Goal: Information Seeking & Learning: Learn about a topic

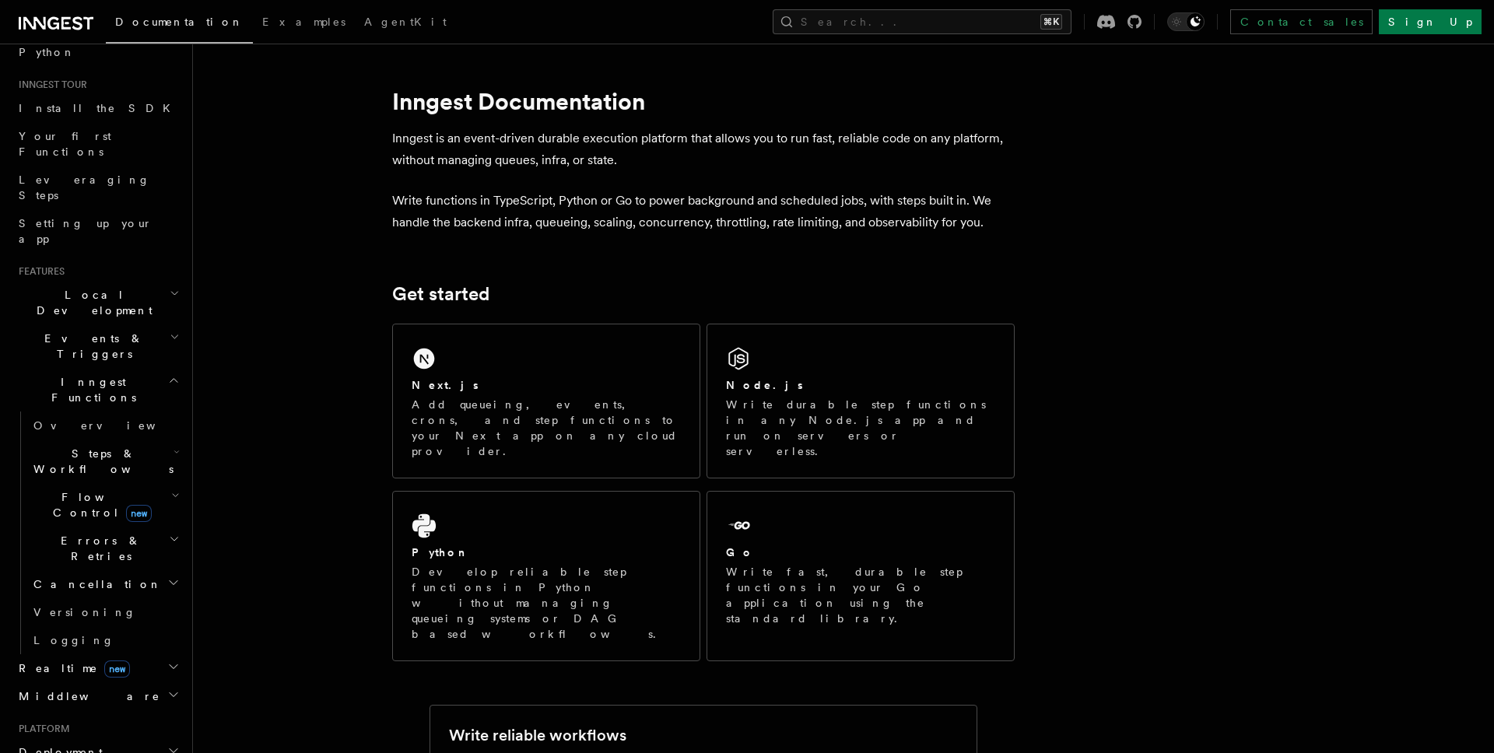
scroll to position [192, 0]
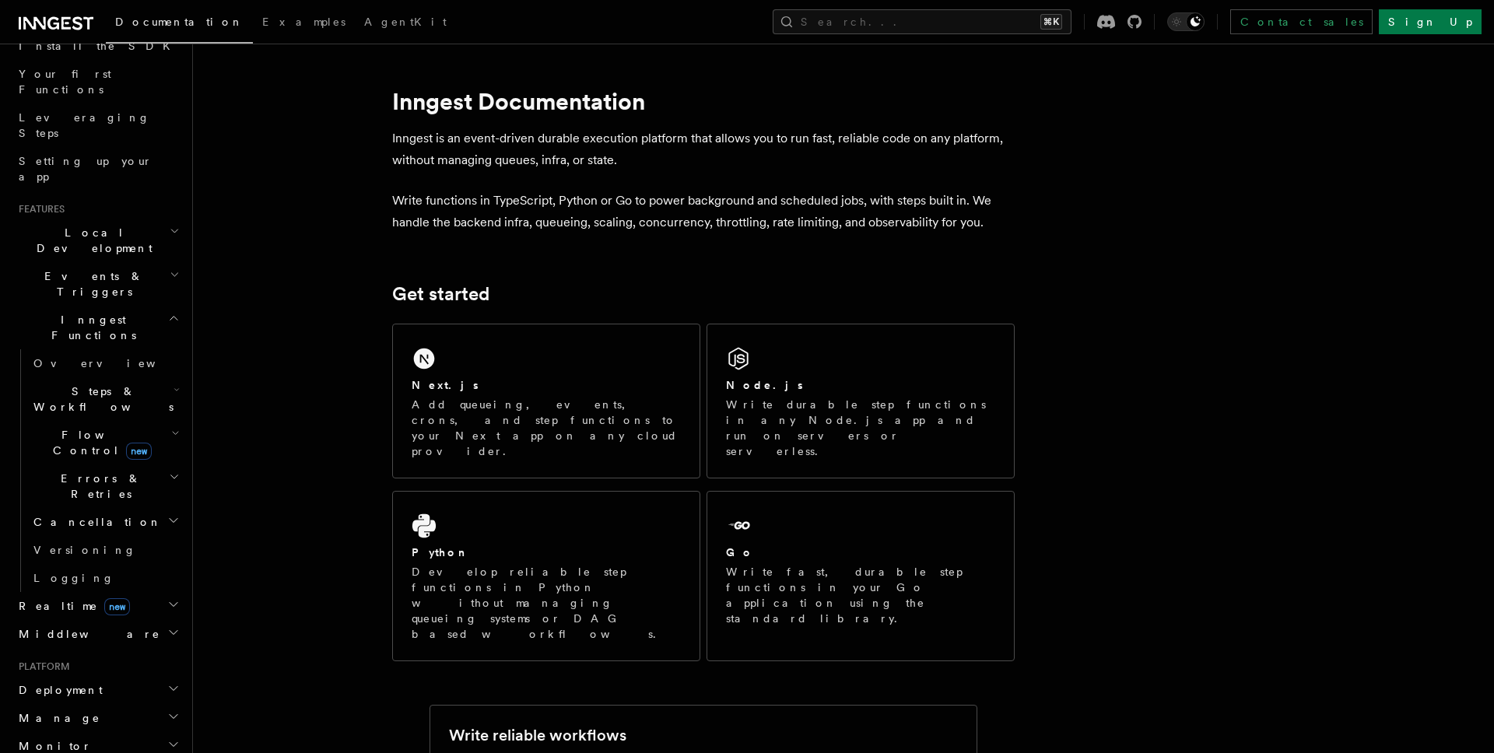
click at [171, 312] on icon "button" at bounding box center [174, 318] width 12 height 12
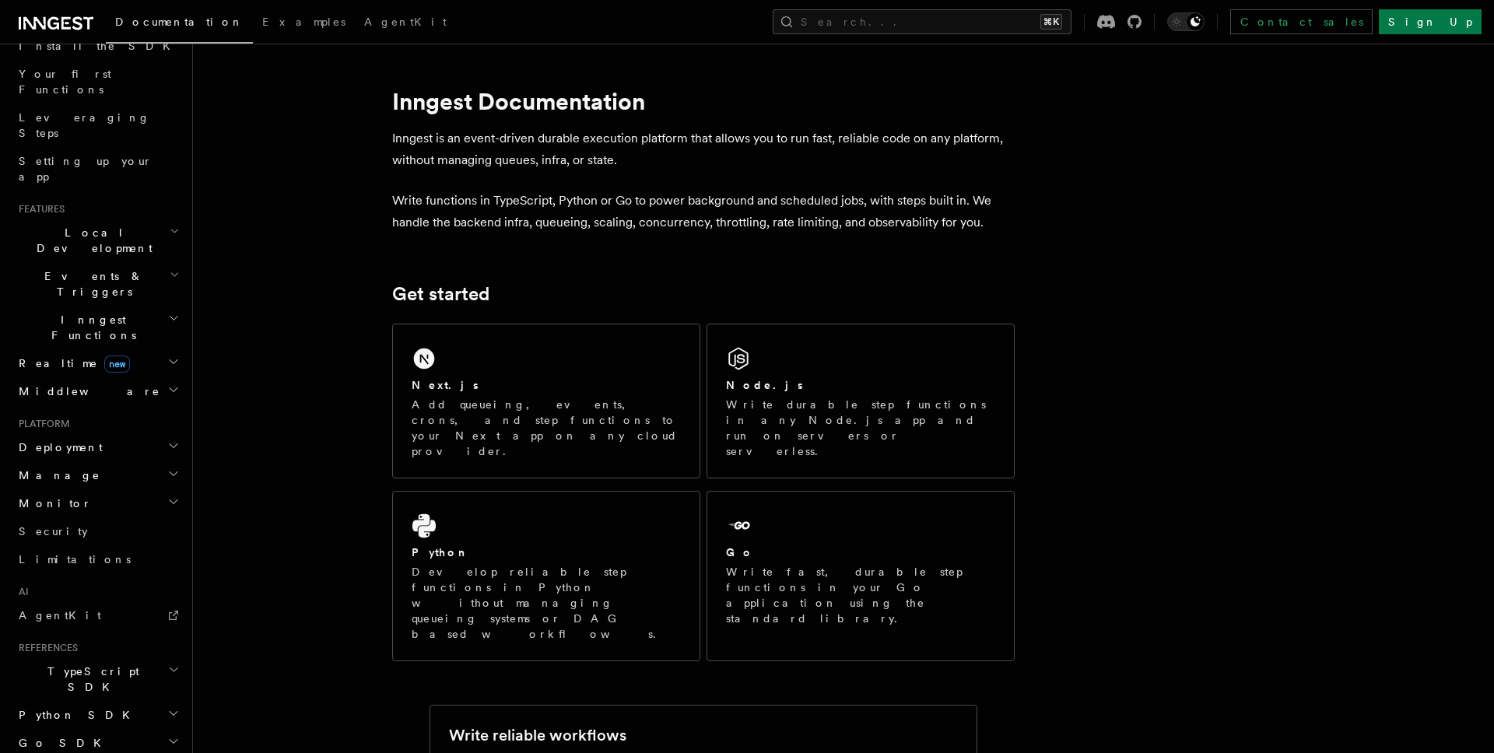
click at [174, 225] on icon "button" at bounding box center [175, 231] width 10 height 12
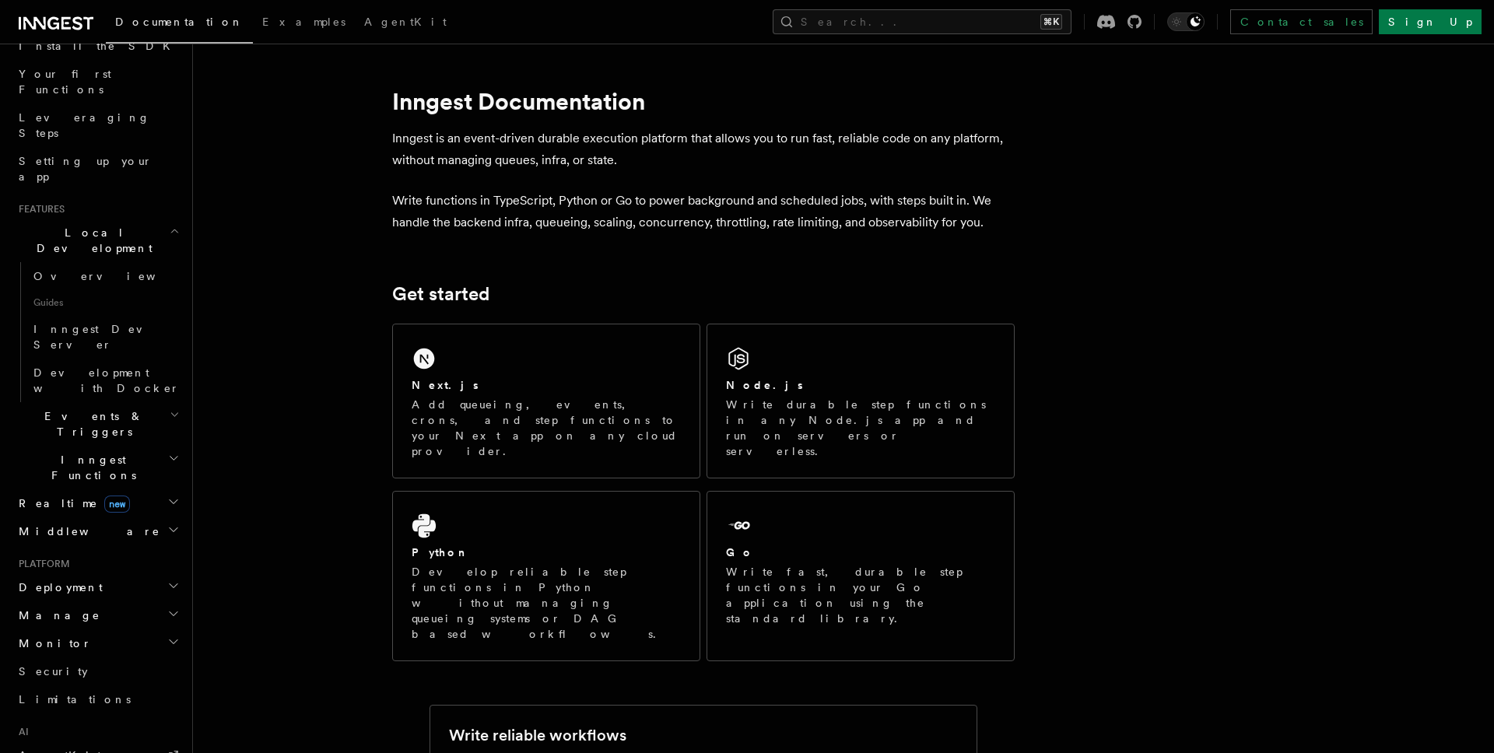
click at [164, 402] on h2 "Events & Triggers" at bounding box center [97, 424] width 170 height 44
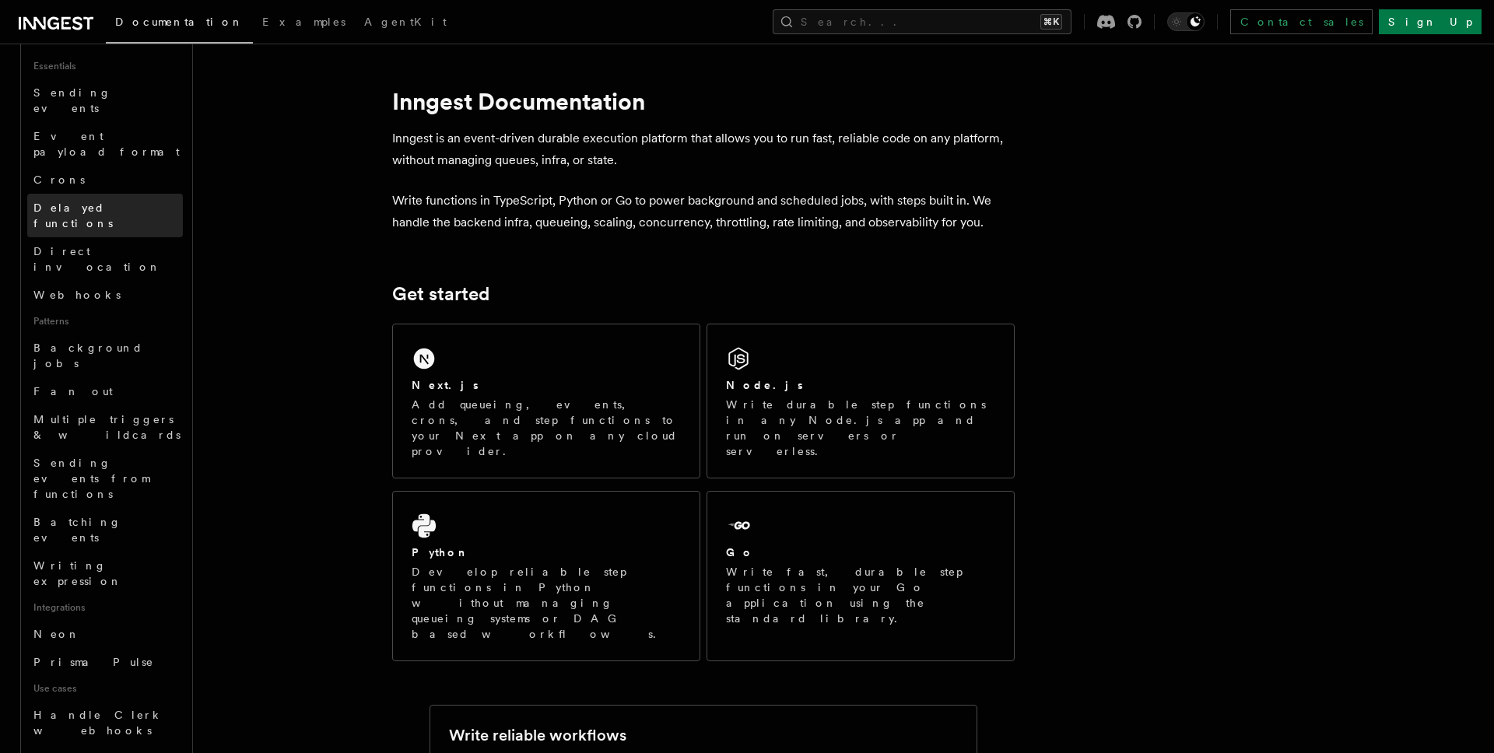
scroll to position [614, 0]
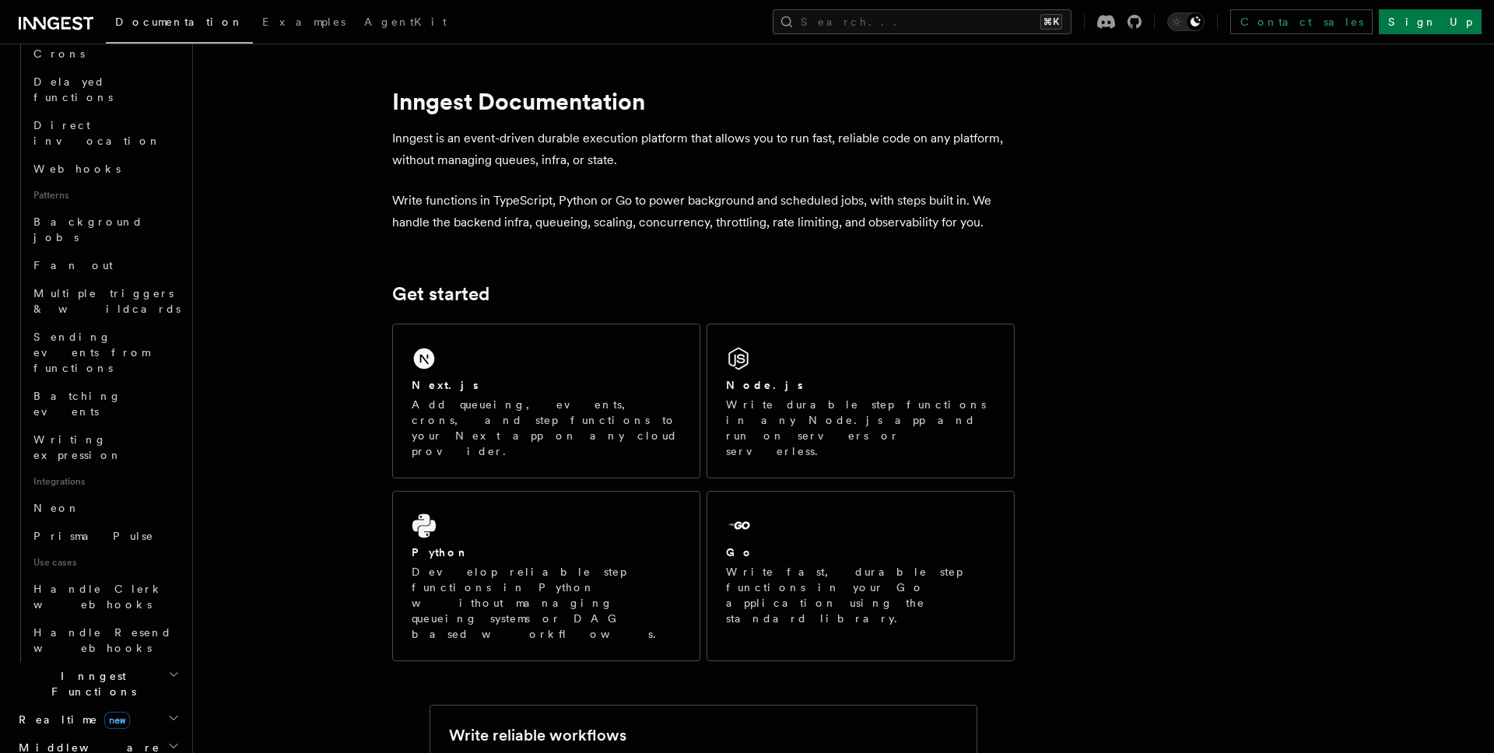
scroll to position [762, 0]
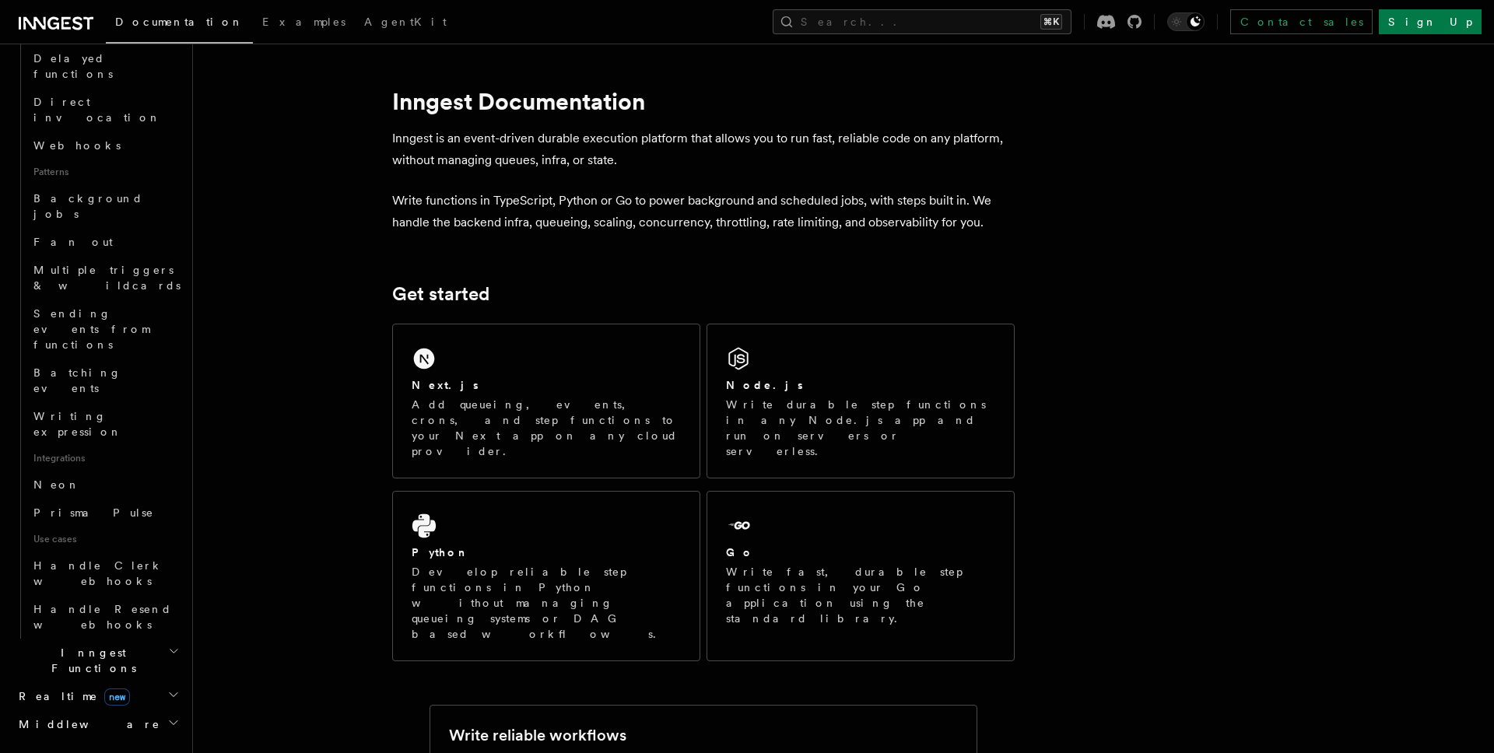
click at [149, 639] on h2 "Inngest Functions" at bounding box center [97, 661] width 170 height 44
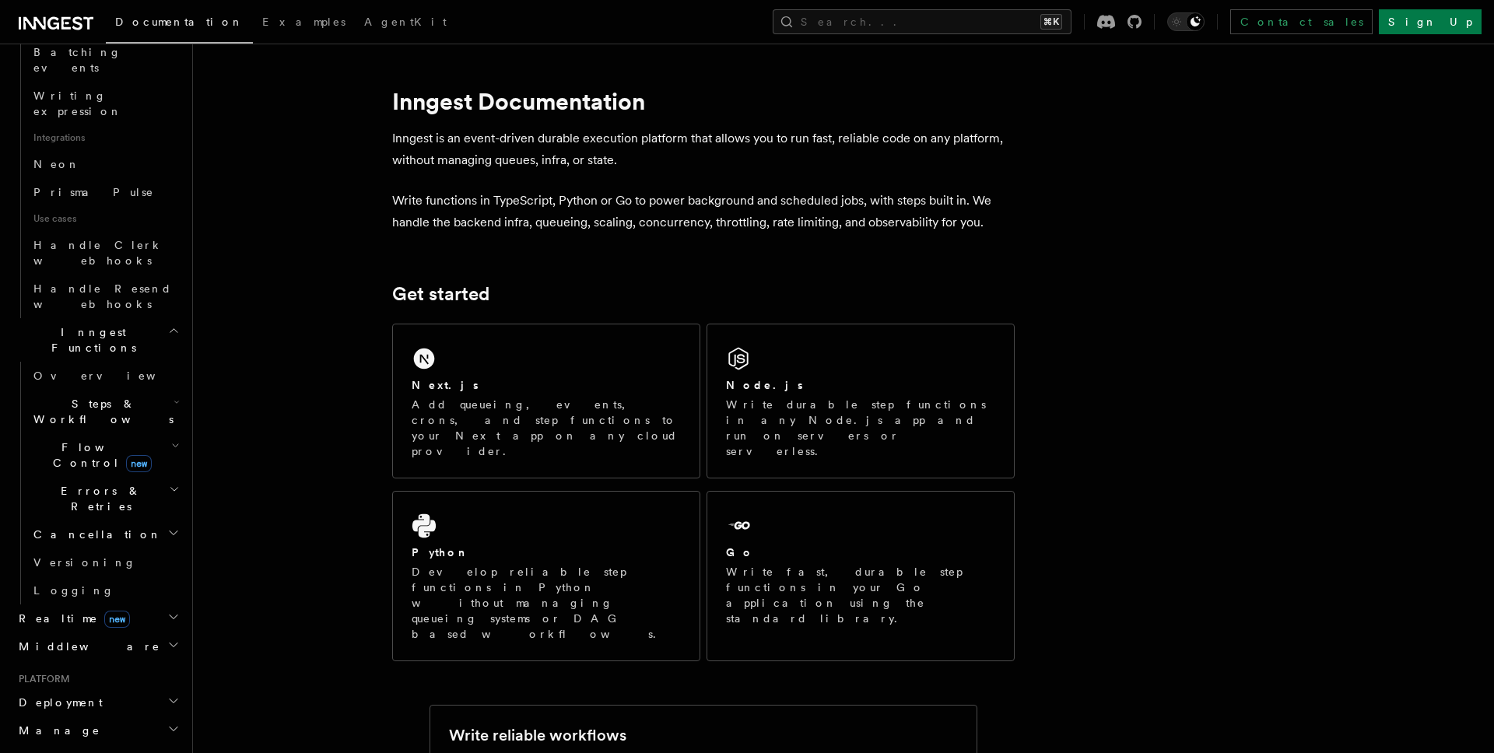
scroll to position [1084, 0]
click at [139, 687] on h2 "Deployment" at bounding box center [97, 701] width 170 height 28
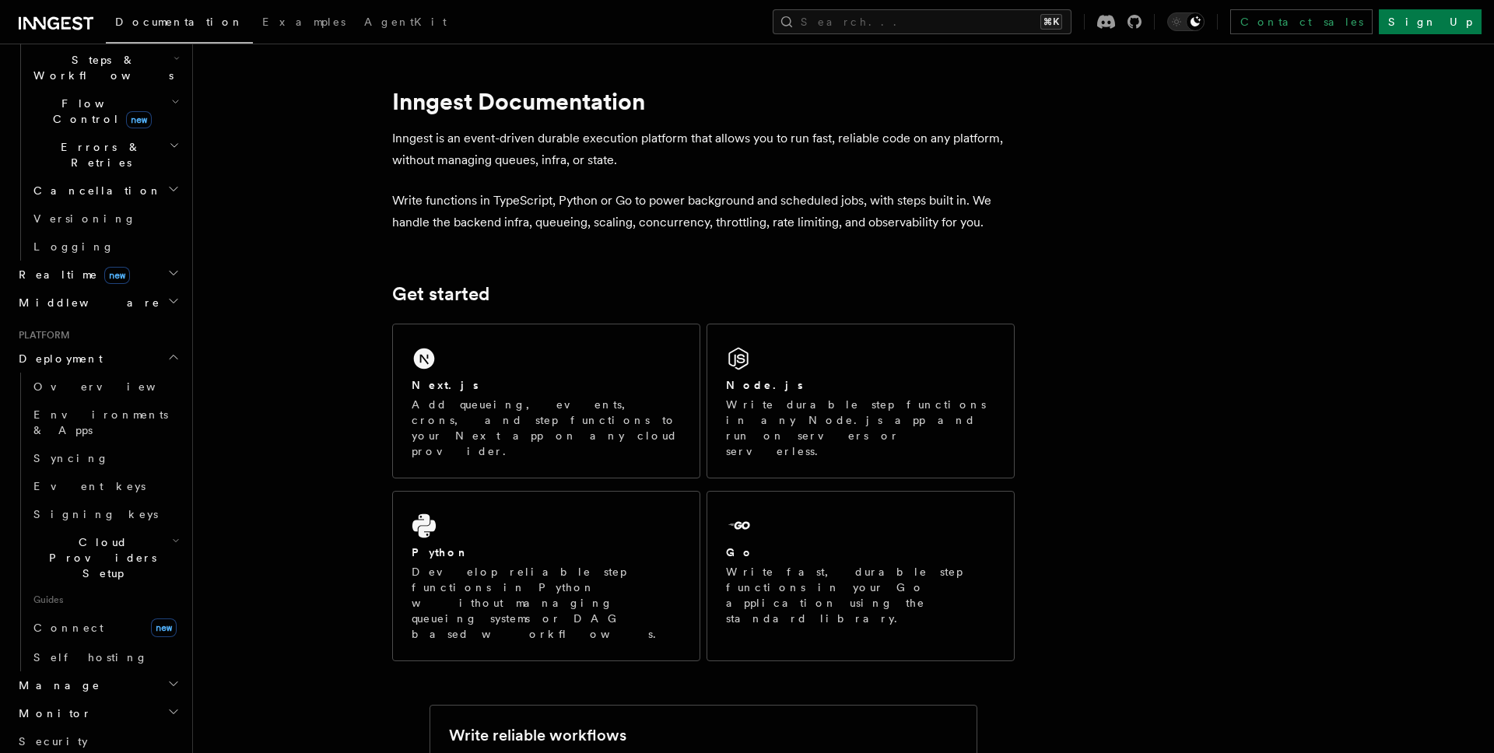
scroll to position [1429, 0]
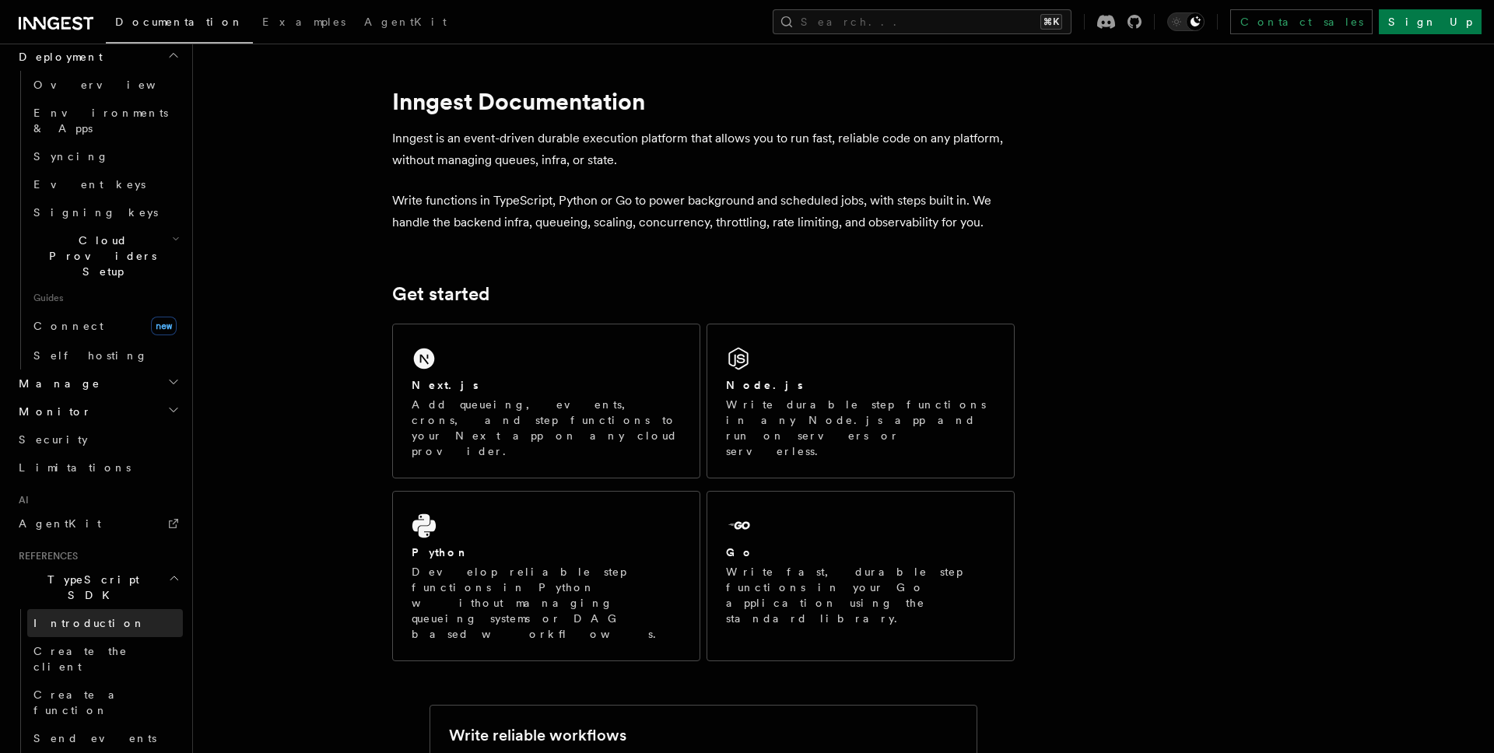
scroll to position [1695, 0]
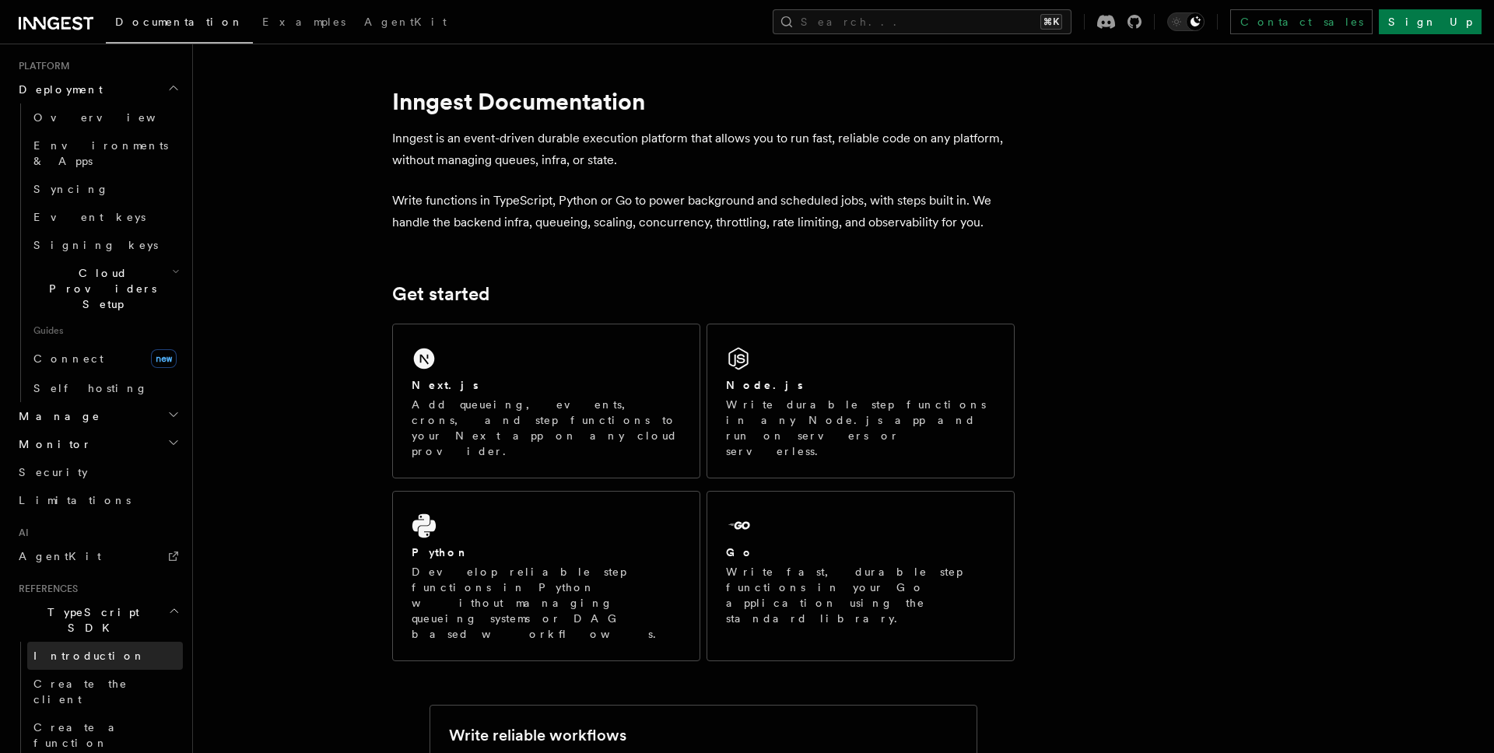
click at [69, 650] on span "Introduction" at bounding box center [89, 656] width 112 height 12
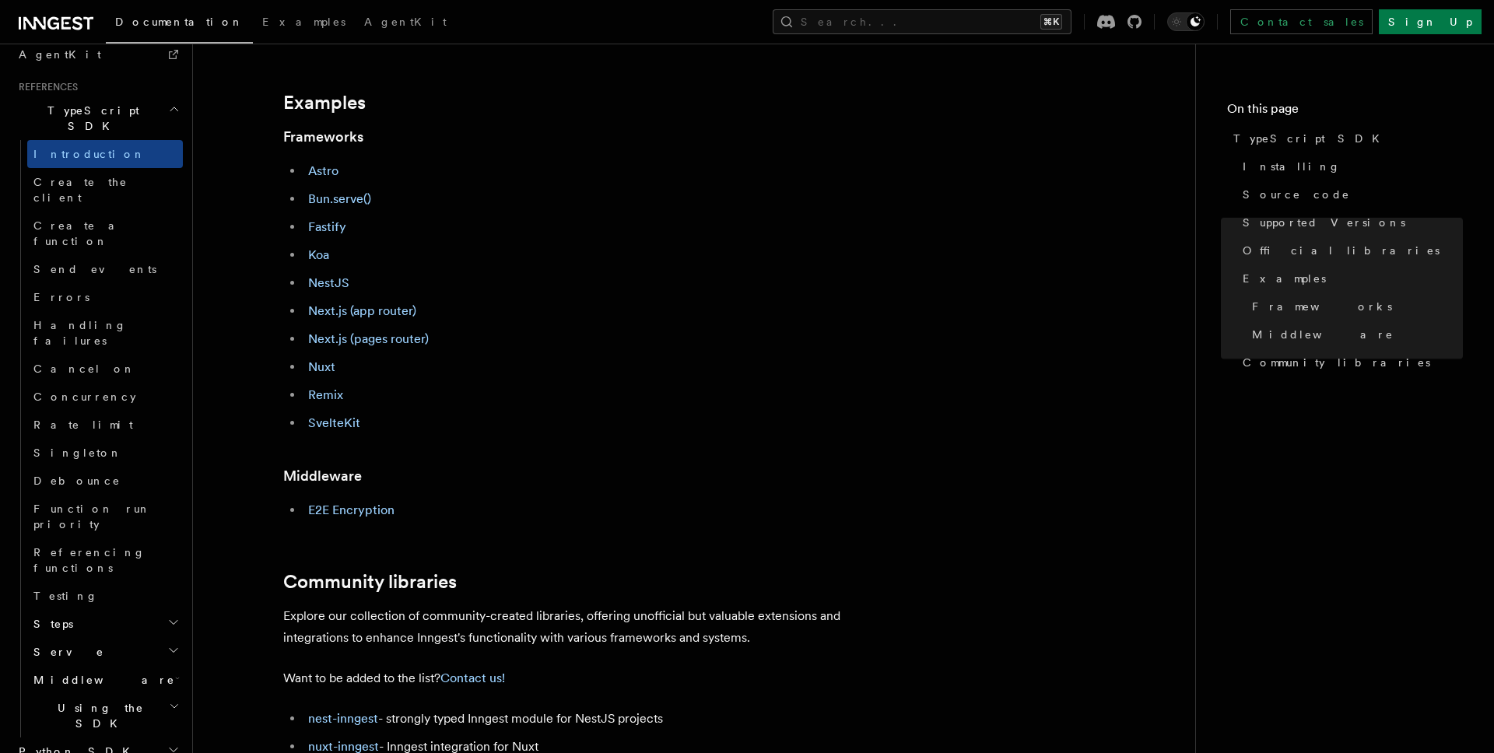
scroll to position [656, 0]
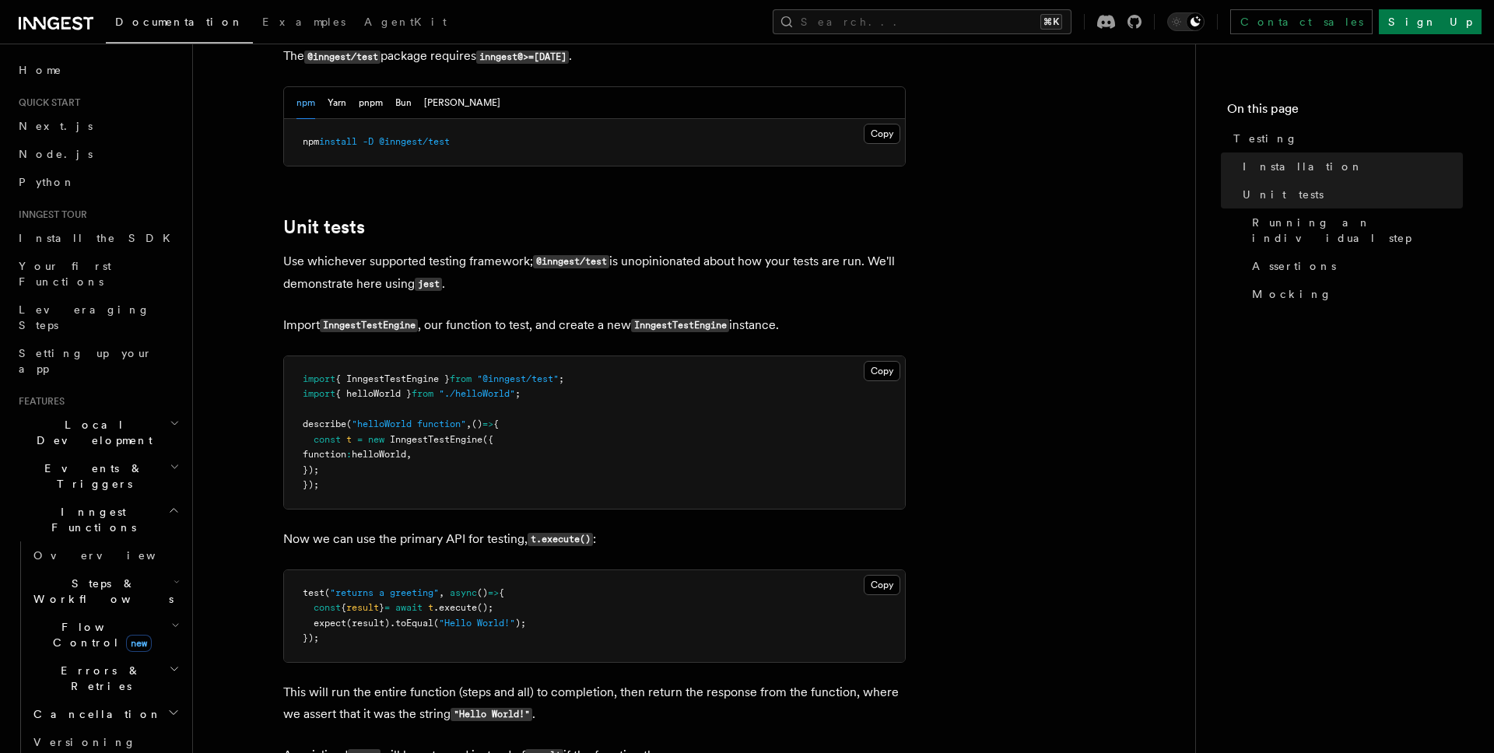
scroll to position [424, 0]
click at [528, 381] on span ""@inngest/test"" at bounding box center [518, 378] width 82 height 11
copy code "import { InngestTestEngine } from "@inngest/test" ;"
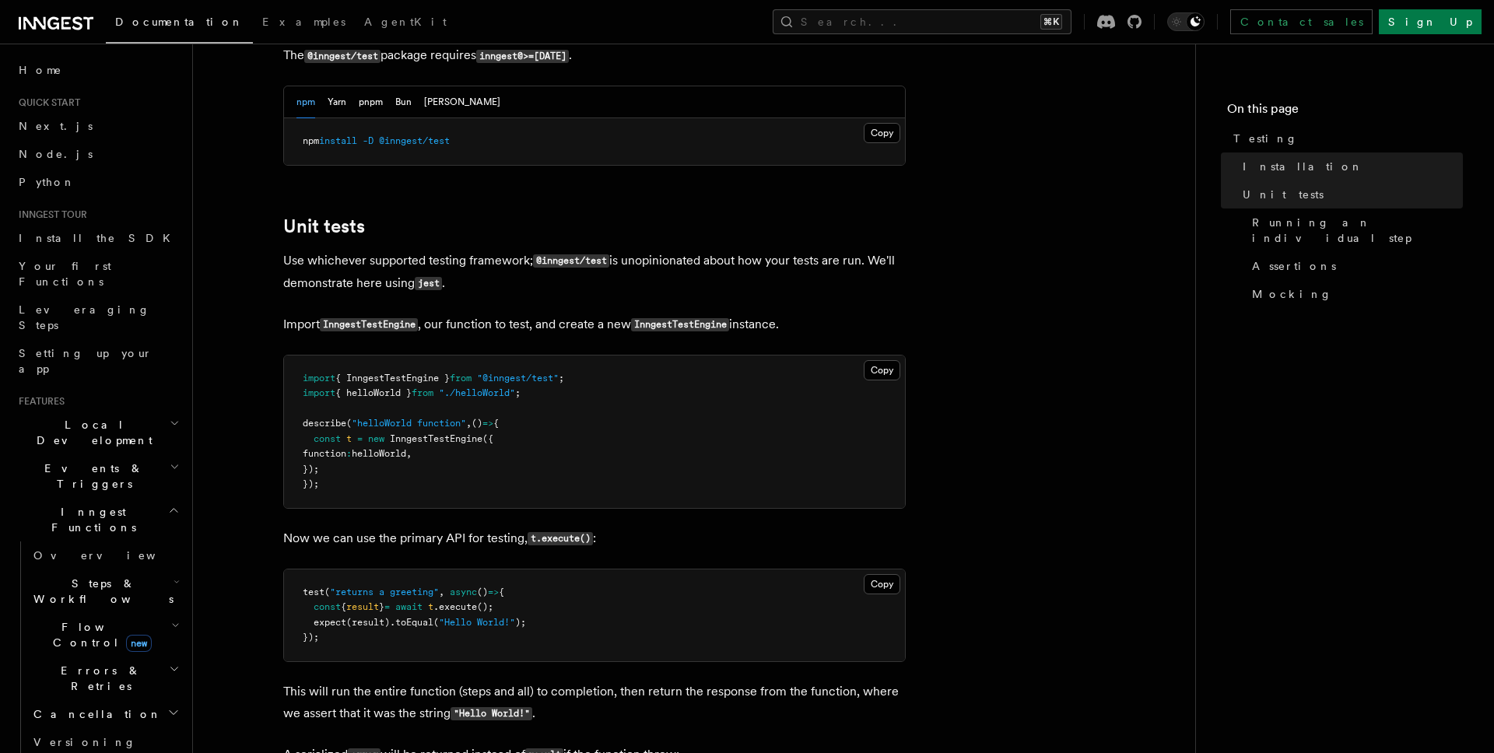
click at [550, 409] on pre "import { InngestTestEngine } from "@inngest/test" ; import { helloWorld } from …" at bounding box center [594, 432] width 621 height 153
click at [508, 382] on span ""@inngest/test"" at bounding box center [518, 378] width 82 height 11
copy code "import { InngestTestEngine } from "@inngest/test" ;"
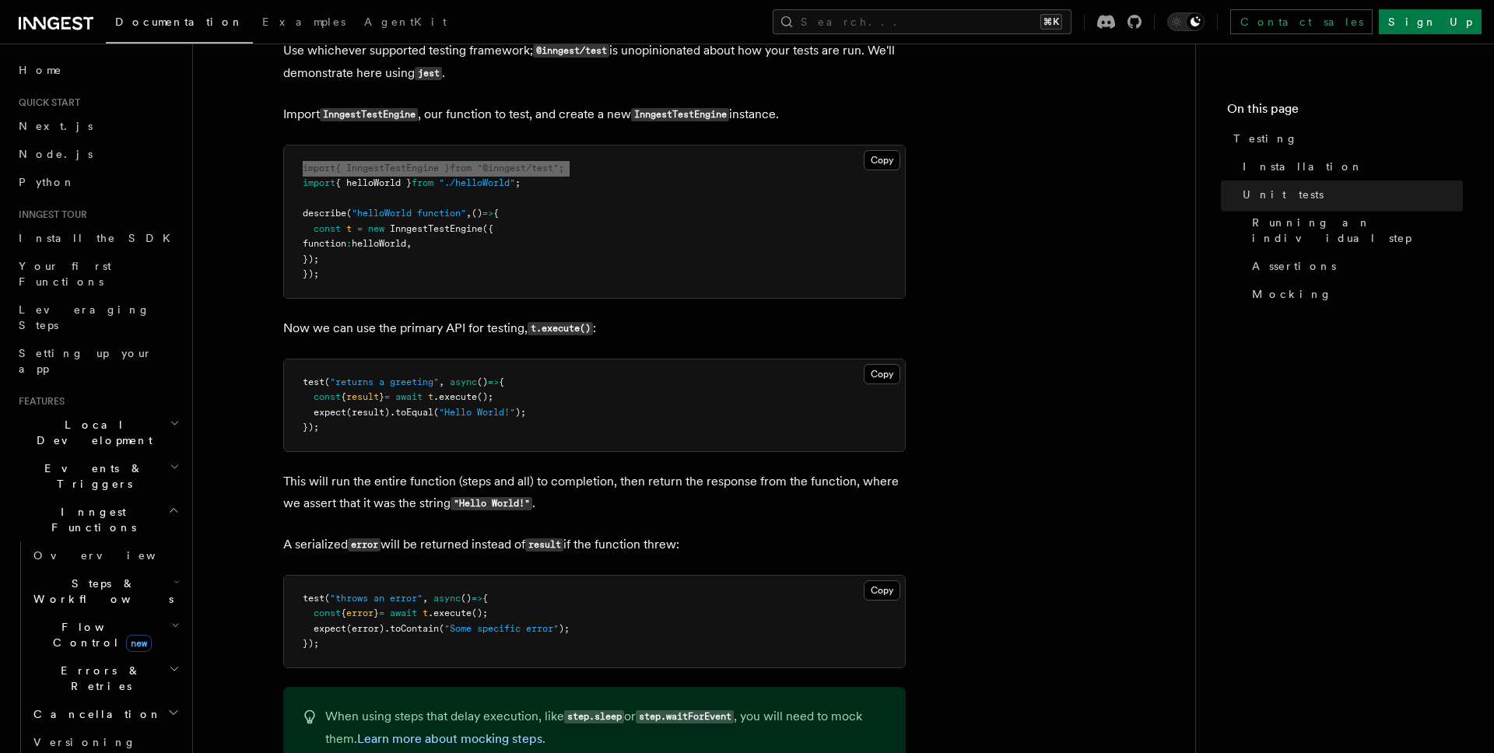
scroll to position [623, 0]
